Goal: Task Accomplishment & Management: Manage account settings

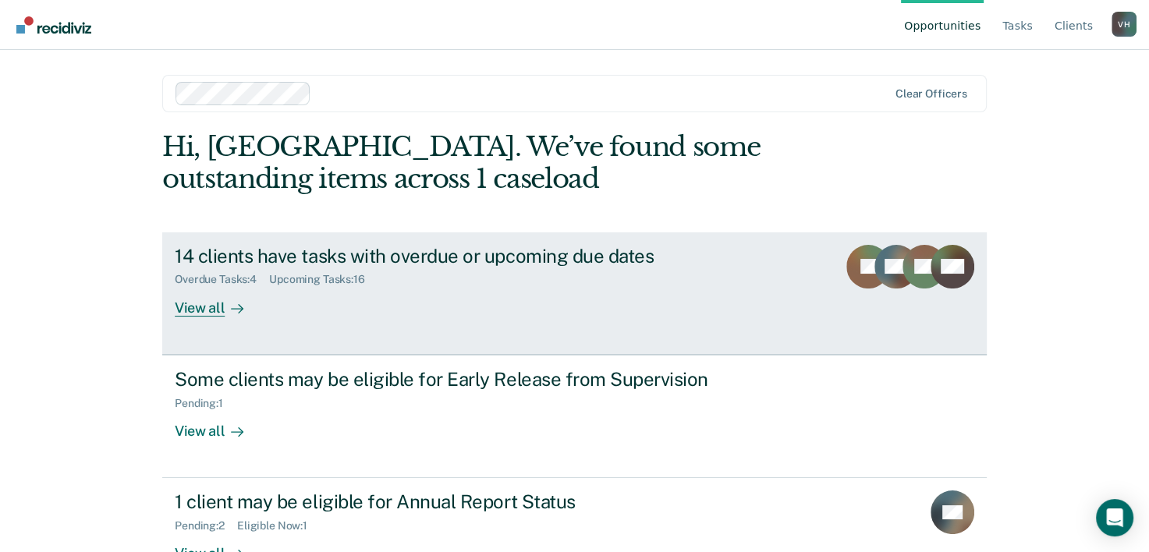
click at [200, 303] on div "View all" at bounding box center [218, 301] width 87 height 30
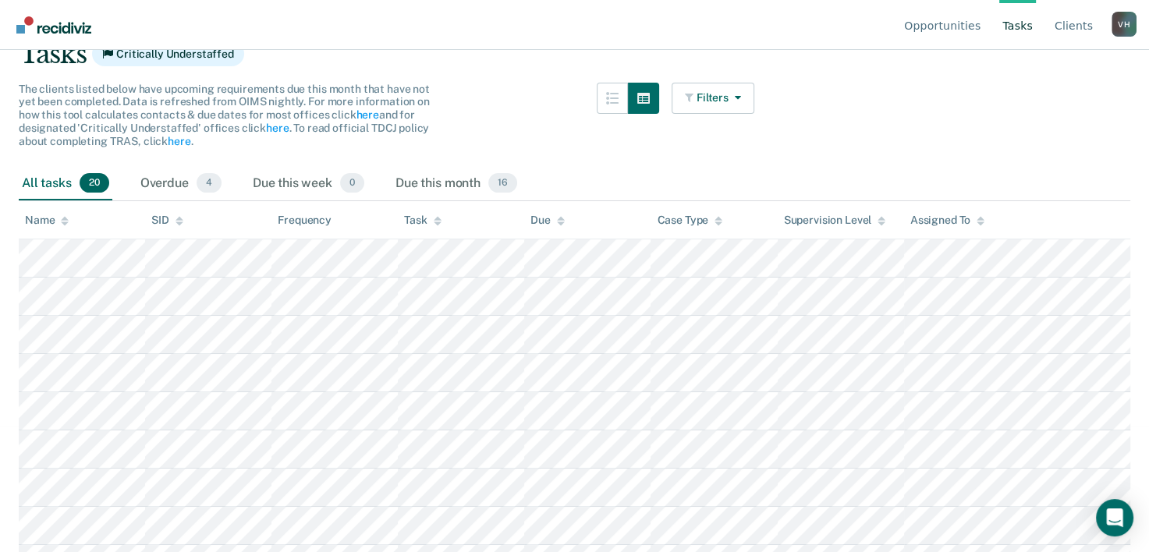
scroll to position [119, 0]
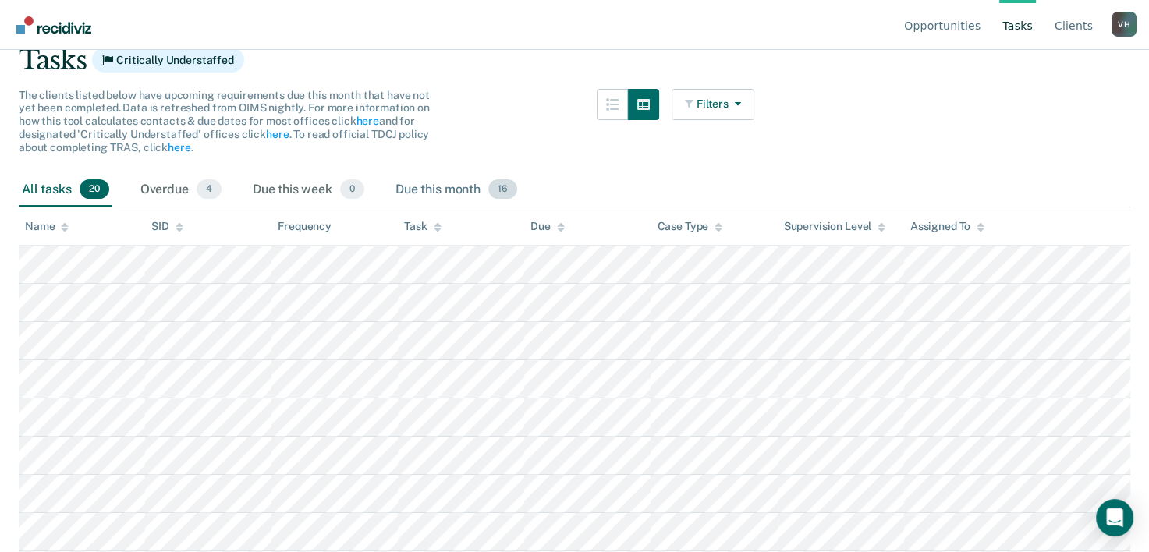
click at [452, 186] on div "Due this month 16" at bounding box center [456, 190] width 128 height 34
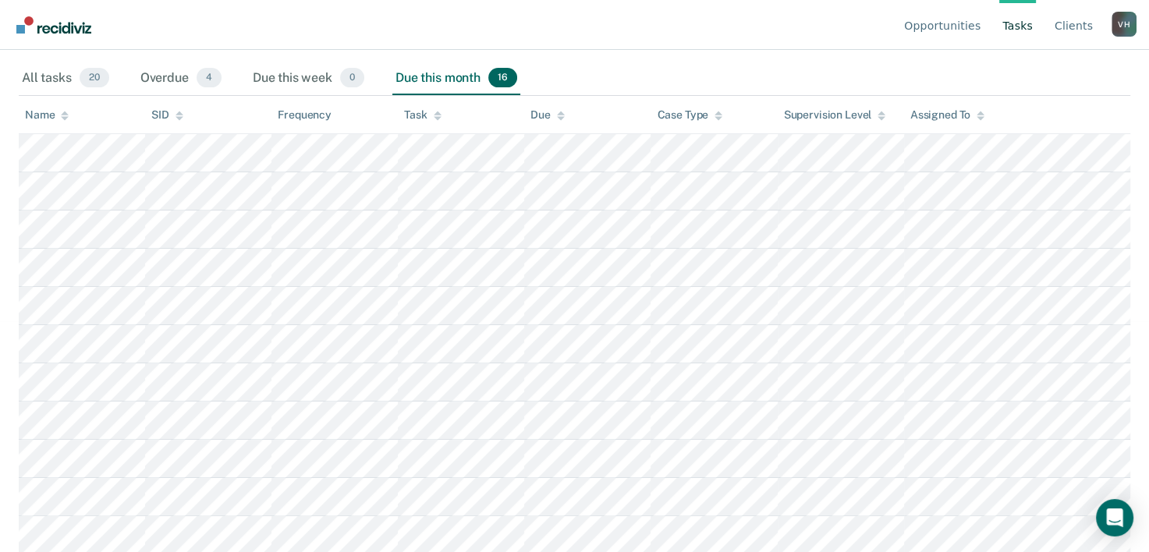
scroll to position [221, 0]
